Goal: Information Seeking & Learning: Learn about a topic

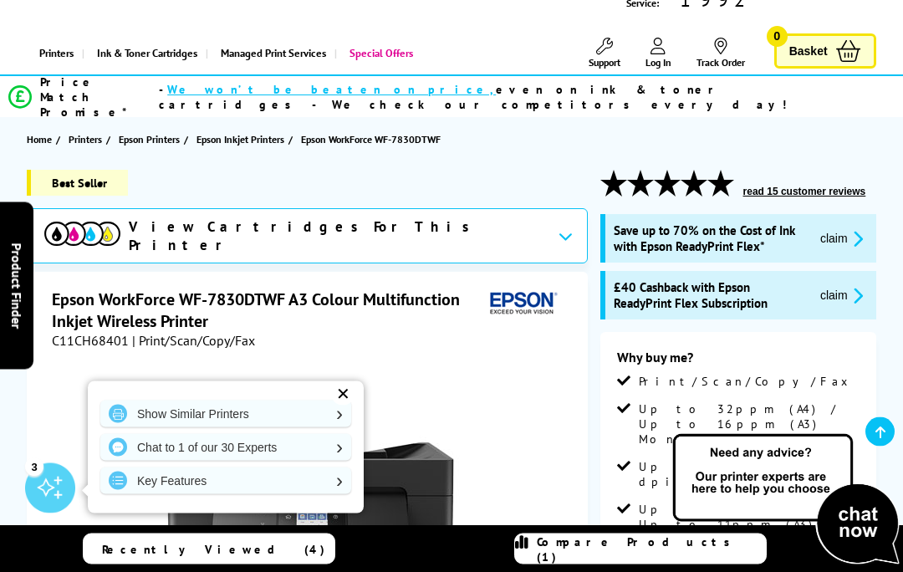
scroll to position [90, 0]
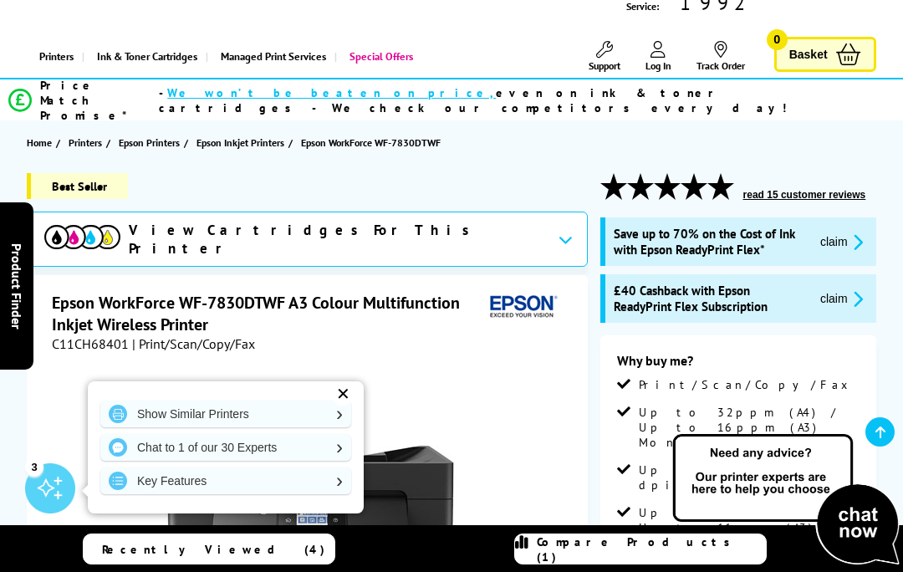
click at [348, 405] on div "✕" at bounding box center [342, 393] width 23 height 23
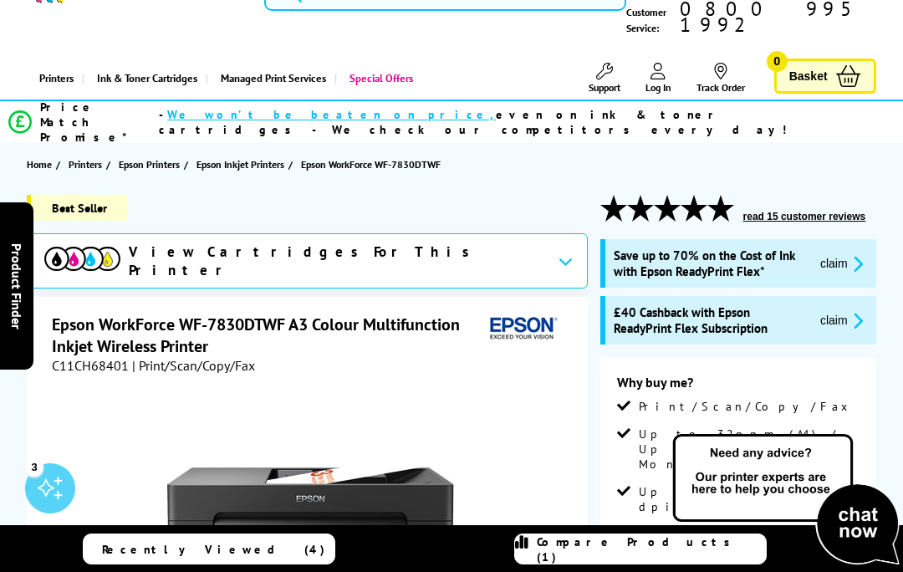
scroll to position [0, 0]
